Goal: Complete application form

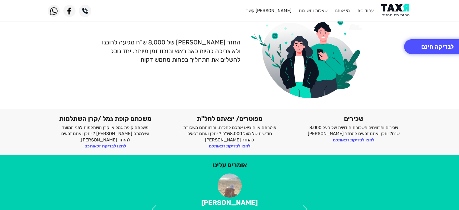
scroll to position [60, 0]
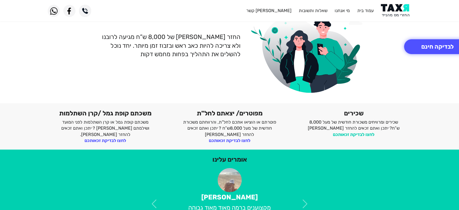
click at [348, 135] on link "לחצו לבדיקת זכאותכם" at bounding box center [354, 134] width 42 height 5
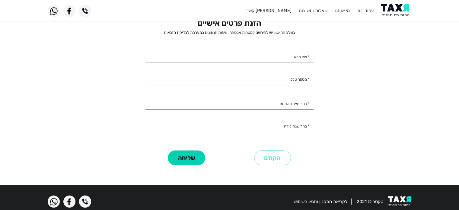
scroll to position [2, 0]
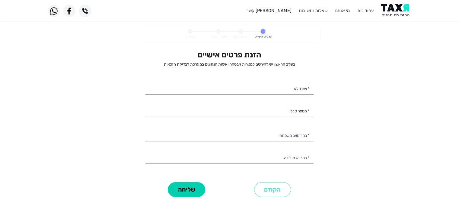
select select
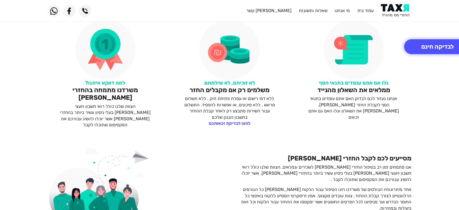
scroll to position [302, 0]
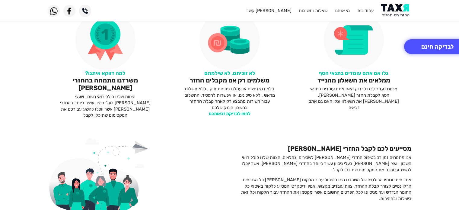
click at [240, 113] on link "לחצו לבדיקת זכאותכם" at bounding box center [230, 113] width 42 height 5
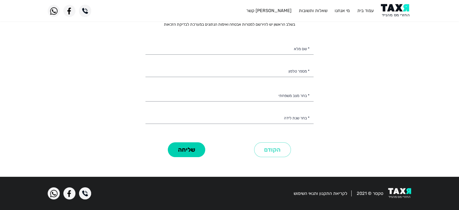
scroll to position [42, 0]
